Goal: Contribute content

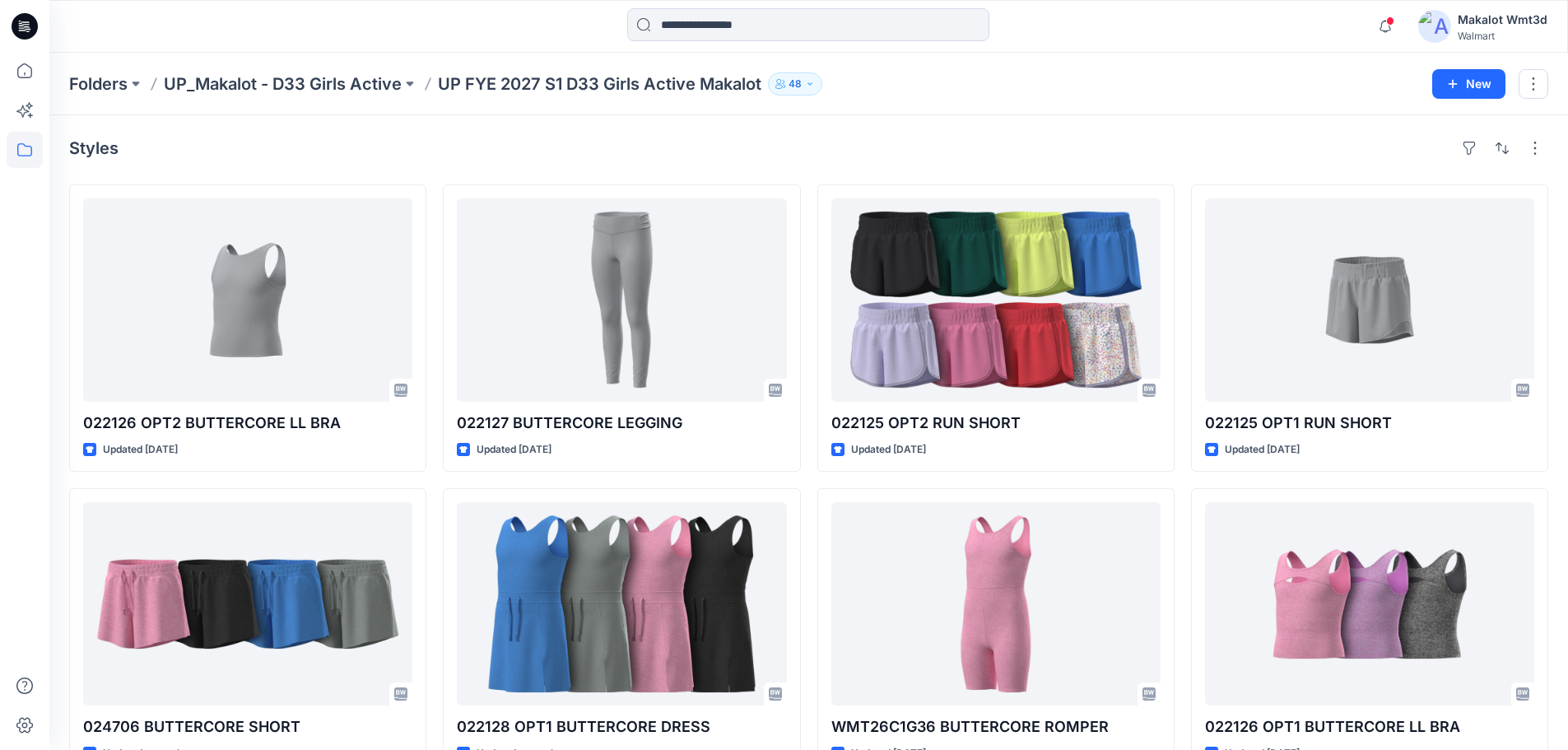
click at [797, 115] on div "Folders UP_Makalot - D33 Girls Active UP FYE 2027 S1 D33 Girls Active Makalot 4…" at bounding box center [808, 84] width 1518 height 62
click at [551, 127] on div "Styles 022126 OPT2 BUTTERCORE LL BRA Updated [DATE] 024706 BUTTERCORE SHORT Upd…" at bounding box center [808, 636] width 1518 height 1044
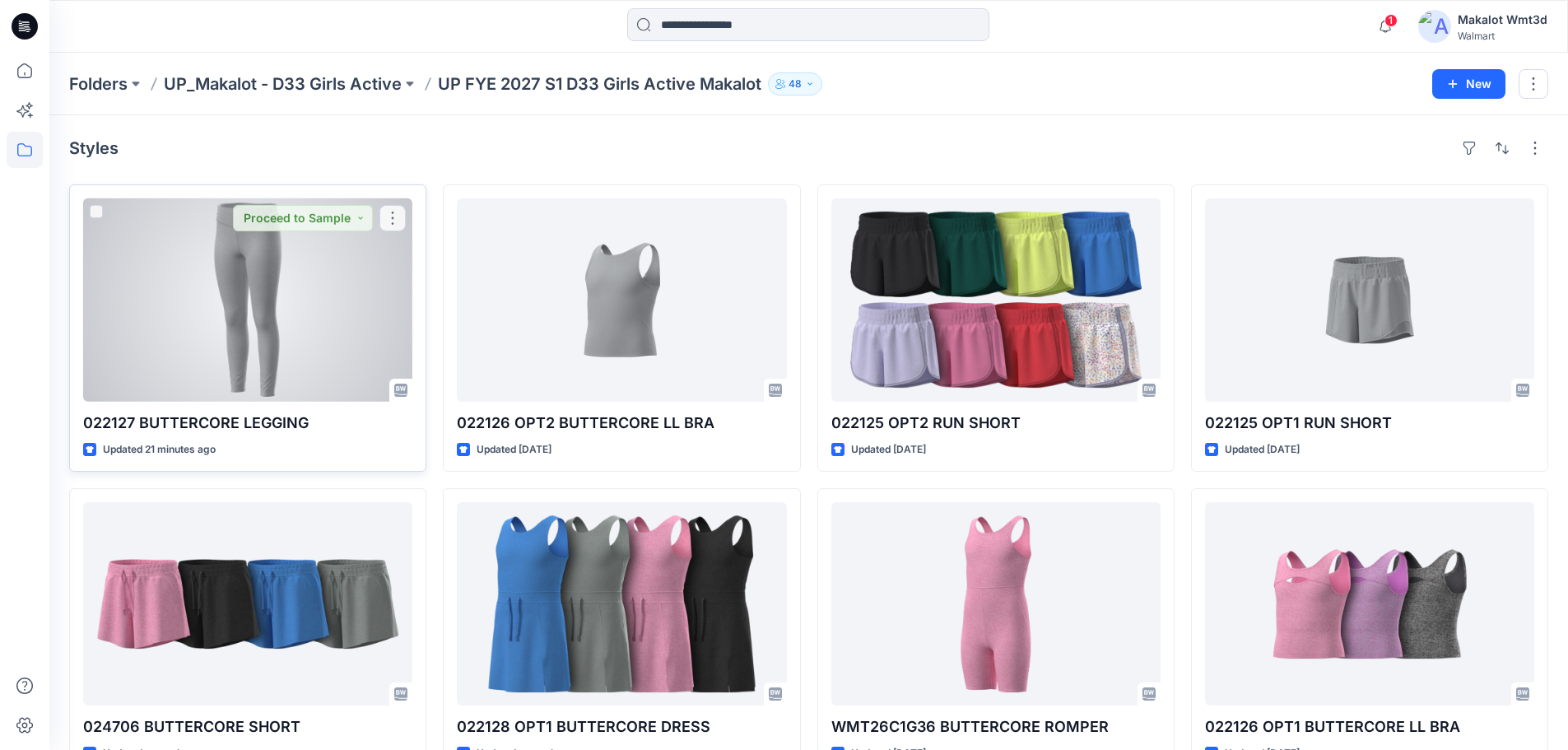
click at [256, 267] on div at bounding box center [248, 300] width 329 height 203
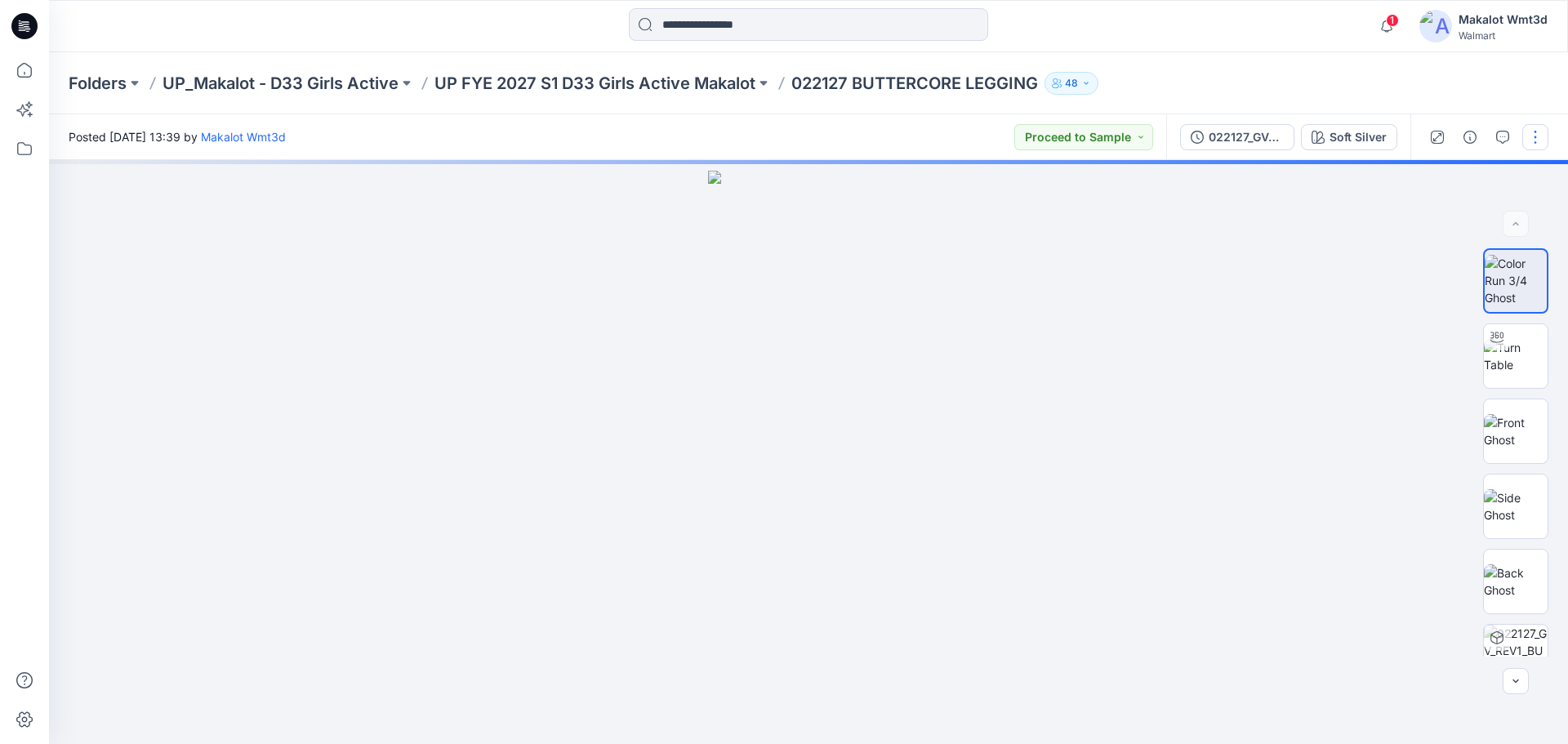
click at [1533, 138] on button "button" at bounding box center [1535, 137] width 26 height 26
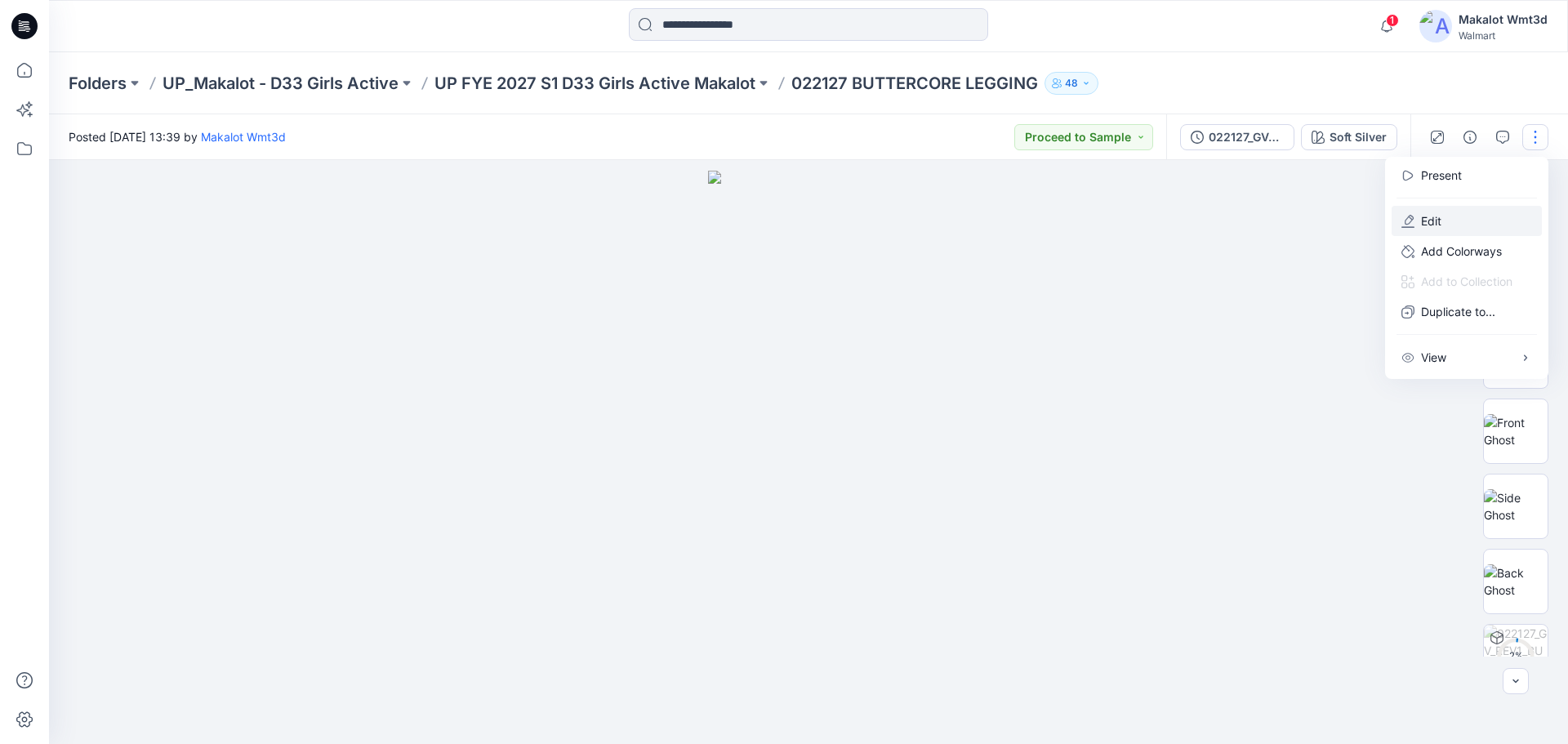
click at [1422, 218] on p "Edit" at bounding box center [1432, 220] width 21 height 17
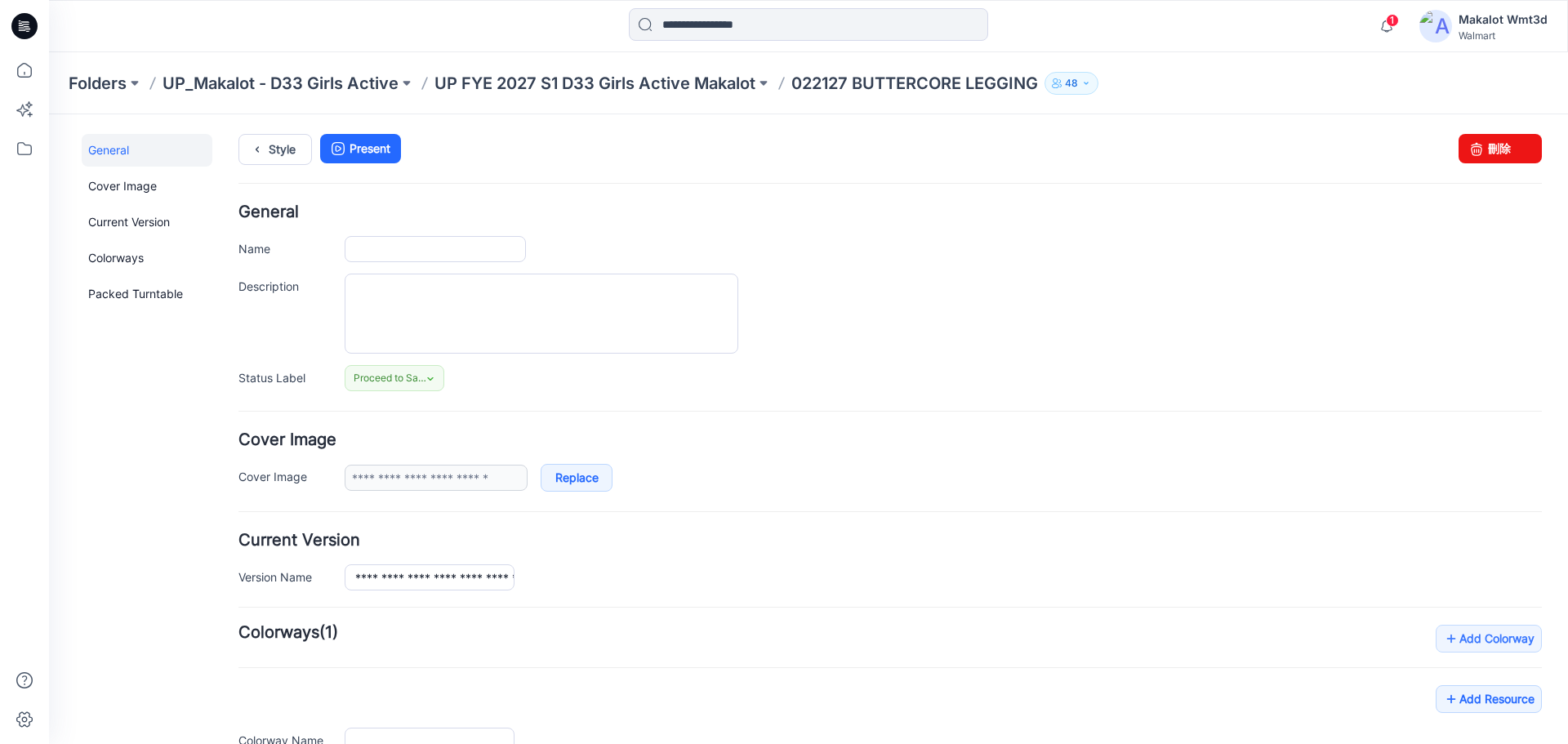
type input "**********"
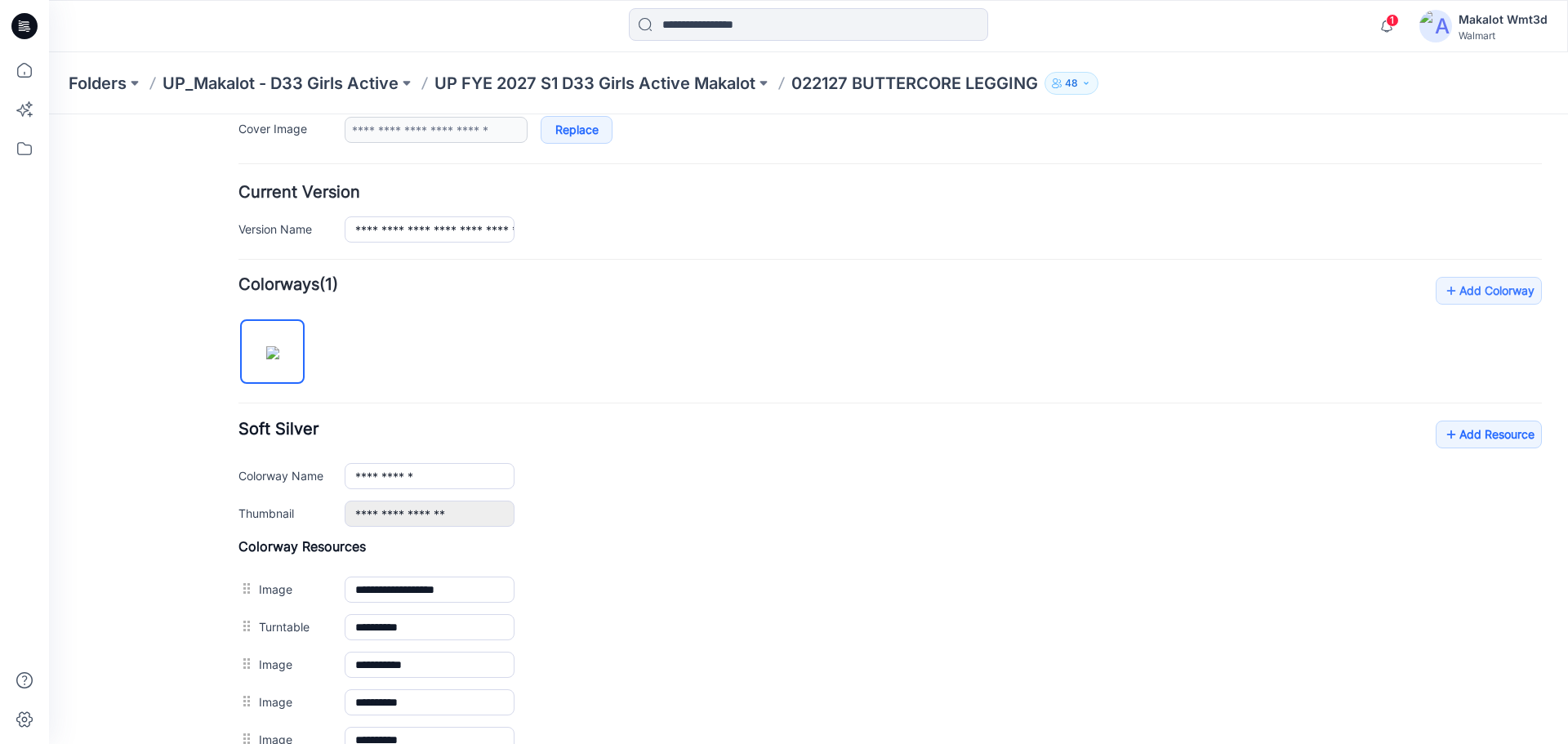
scroll to position [587, 0]
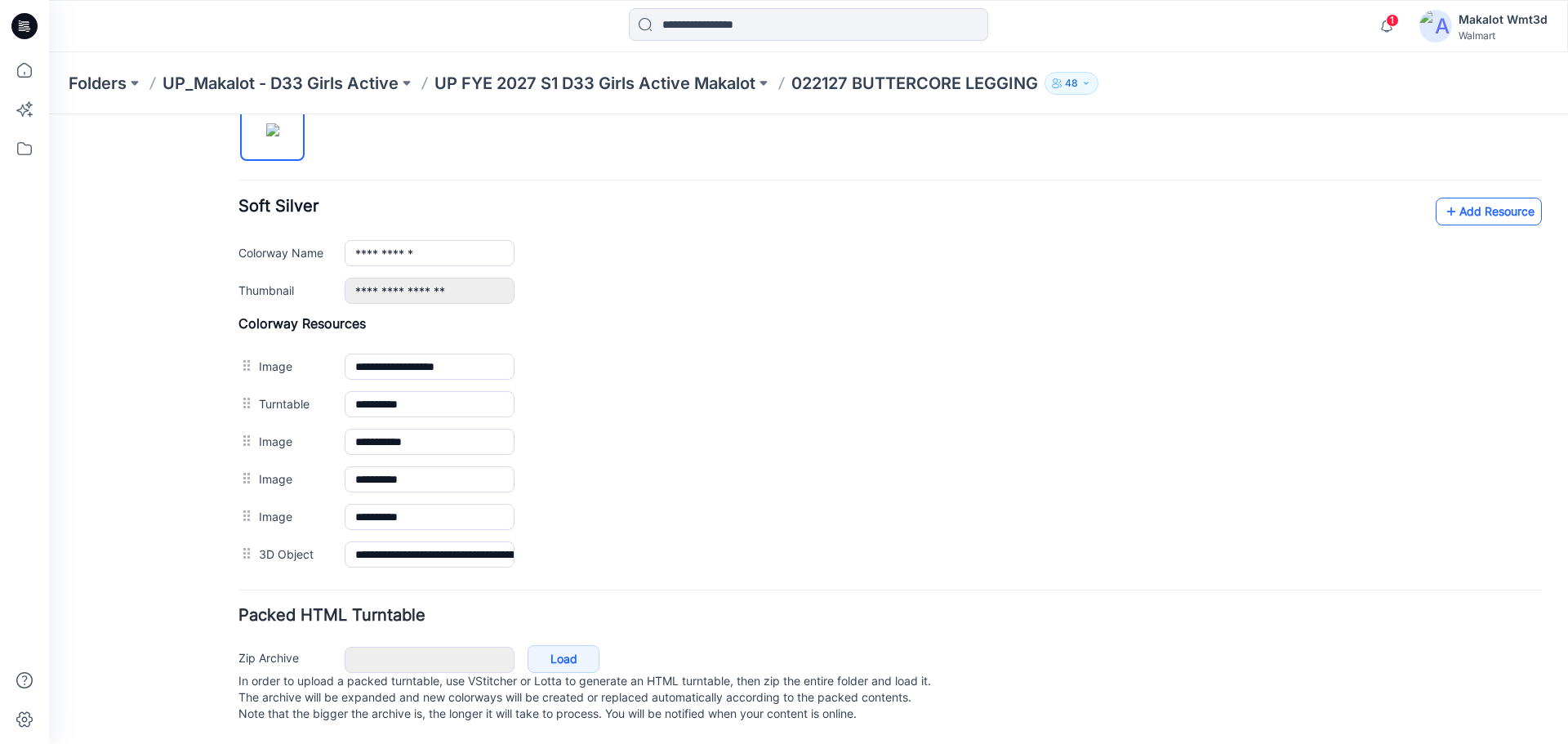
click at [1491, 198] on link "Add Resource" at bounding box center [1489, 212] width 106 height 28
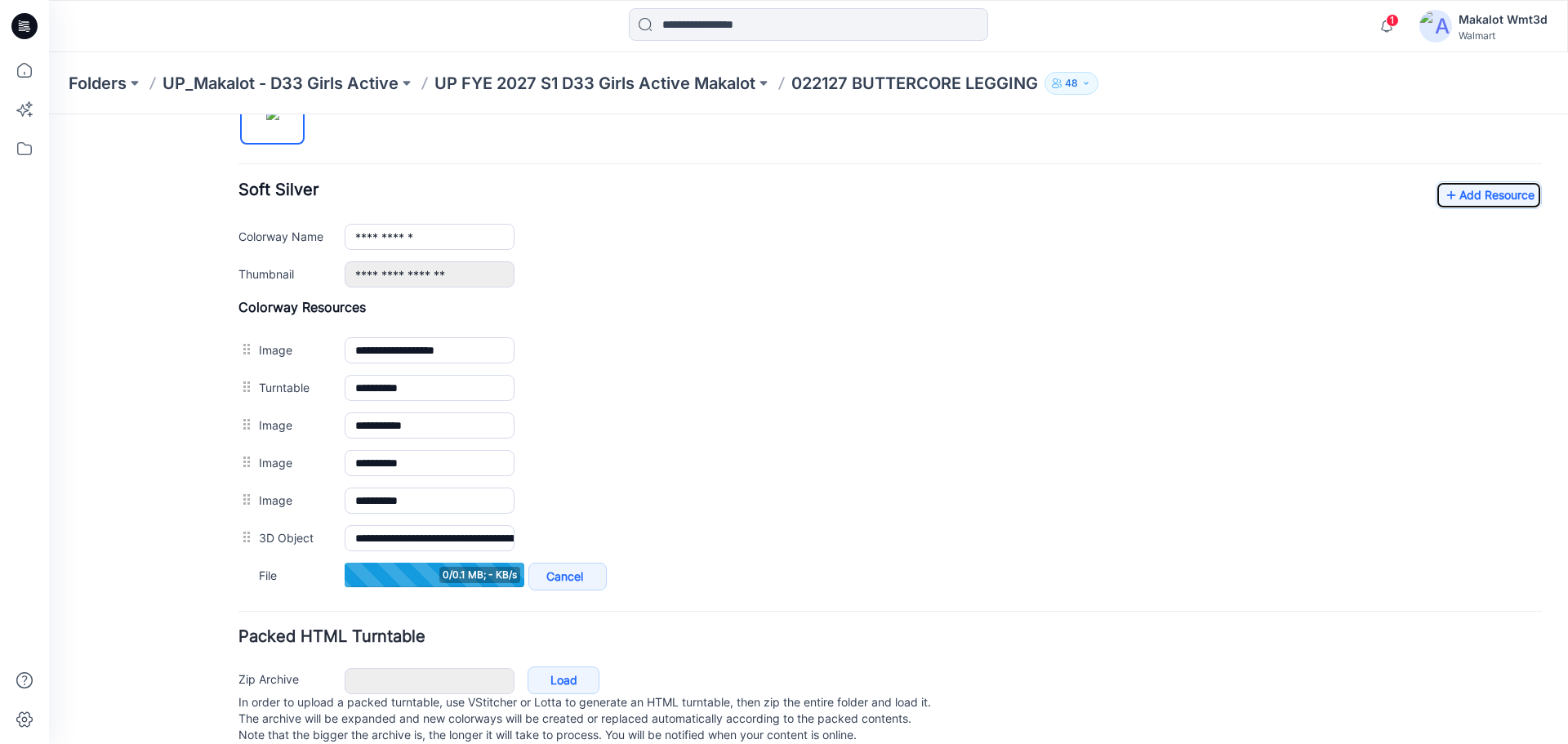
scroll to position [478, 0]
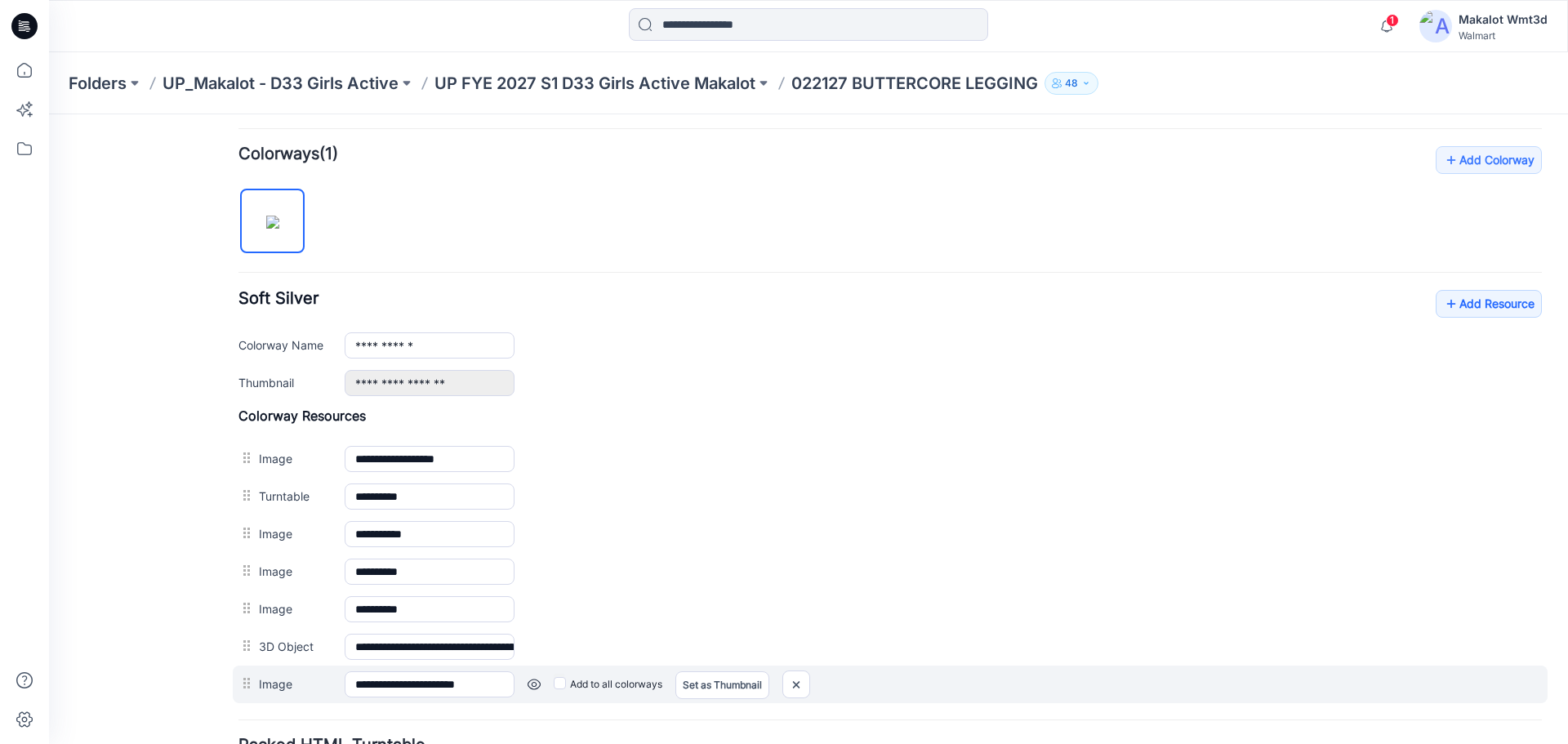
click at [49, 114] on label "Add to all colorways" at bounding box center [49, 114] width 0 height 0
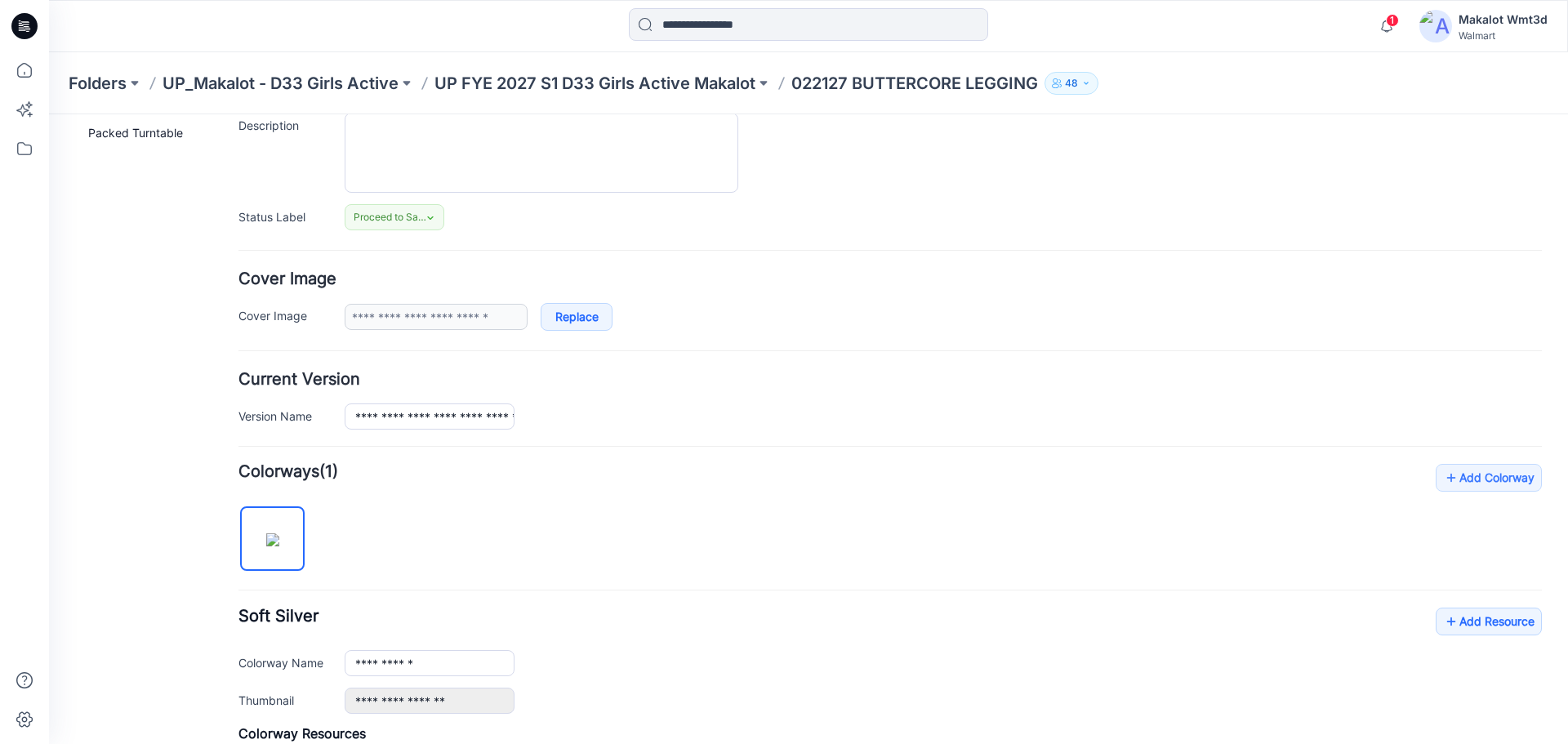
scroll to position [0, 0]
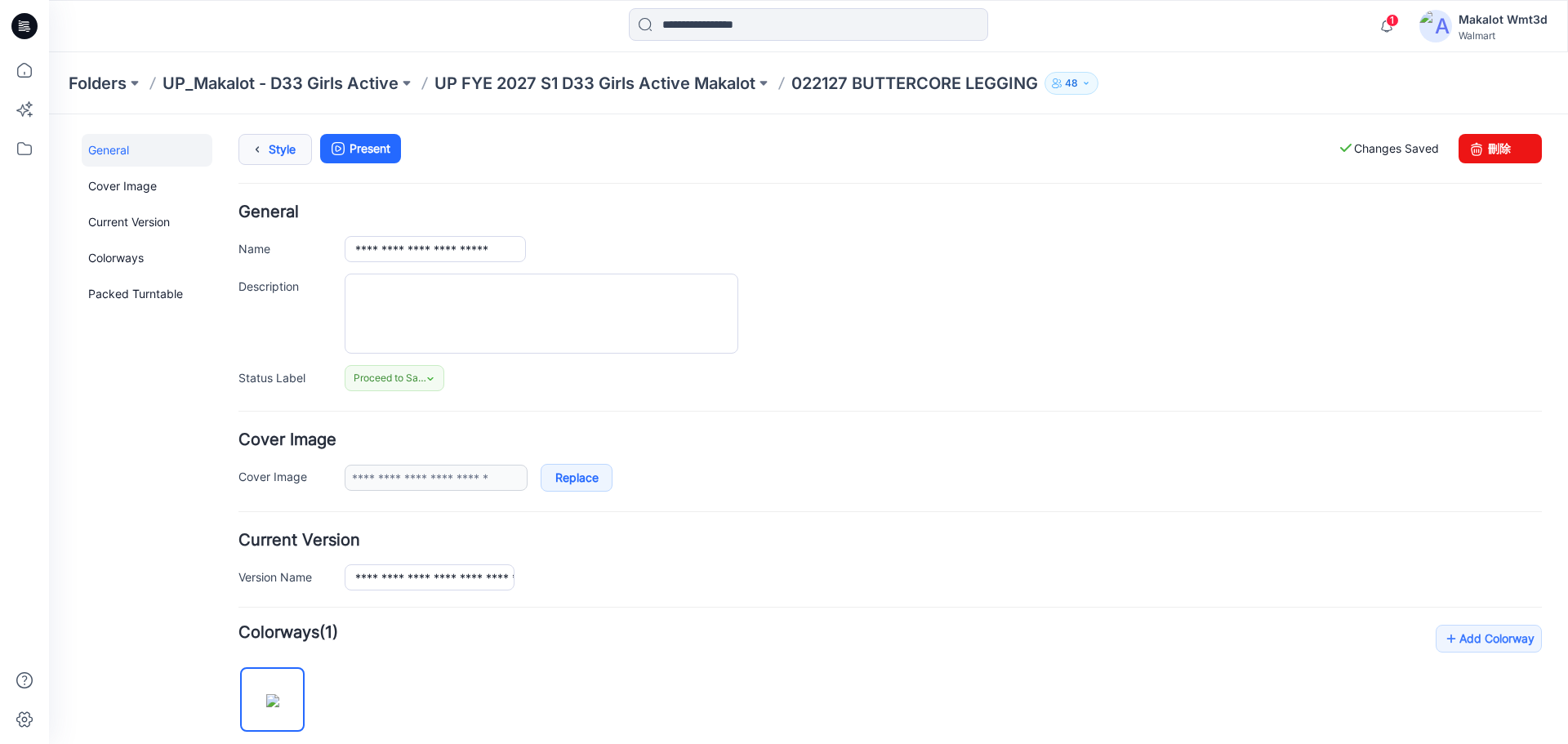
click at [259, 150] on icon at bounding box center [257, 148] width 22 height 29
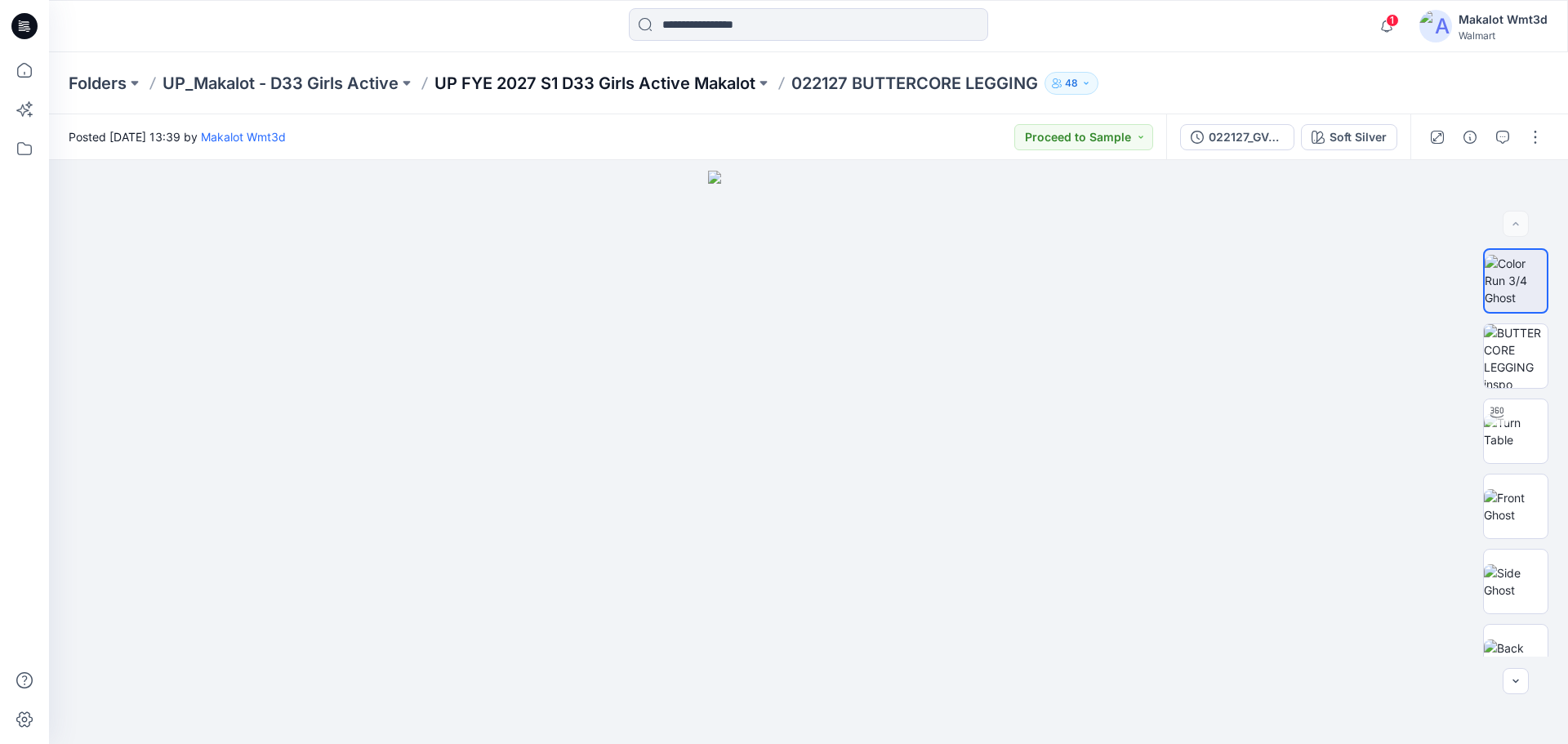
click at [514, 85] on p "UP FYE 2027 S1 D33 Girls Active Makalot" at bounding box center [595, 83] width 321 height 22
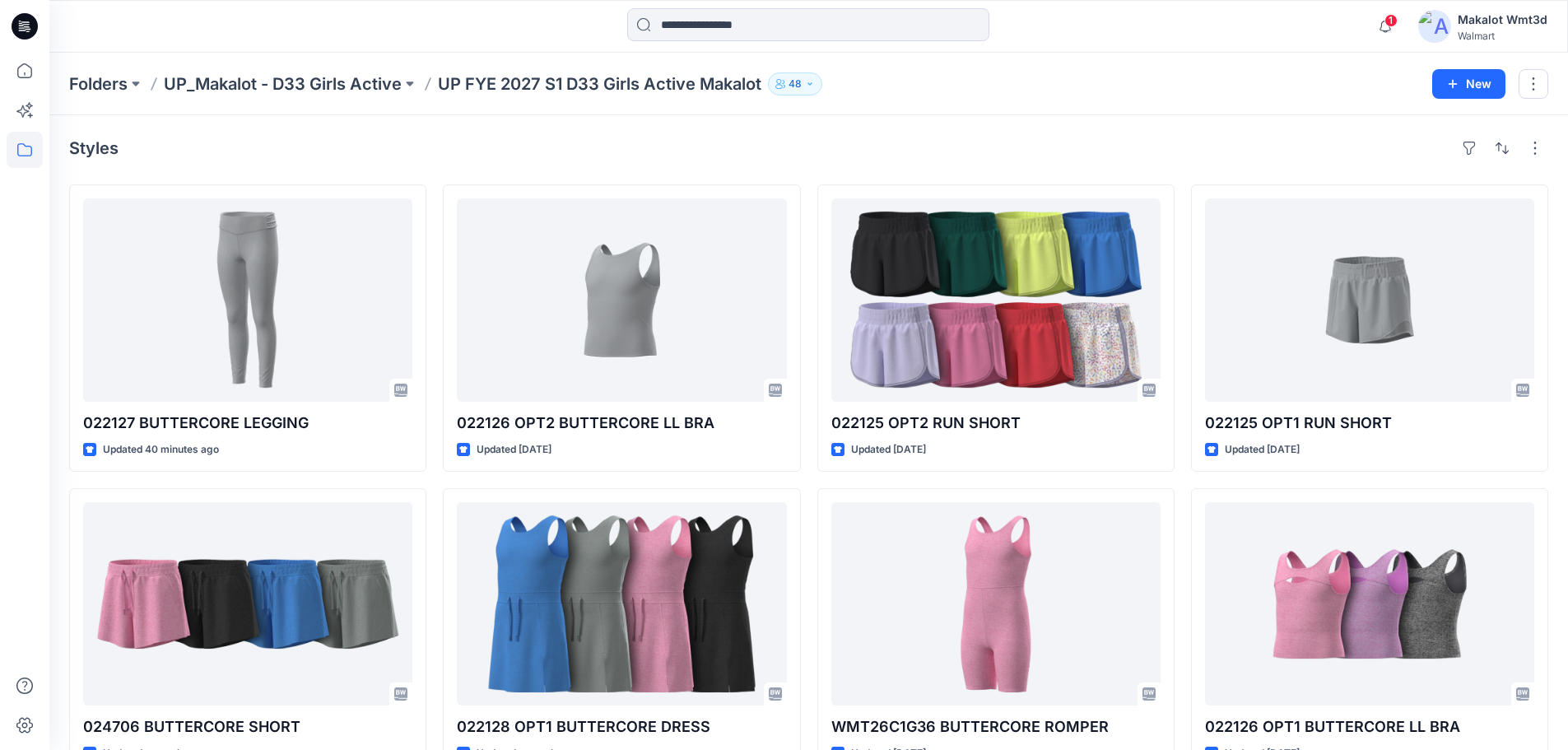
click at [644, 152] on div "Styles" at bounding box center [808, 148] width 1479 height 26
